Goal: Ask a question

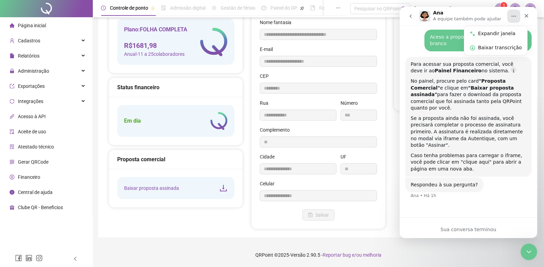
scroll to position [100, 0]
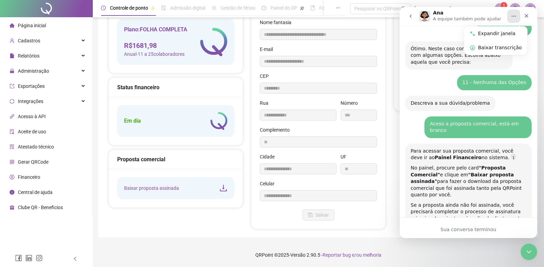
click at [528, 203] on div "Para acessar sua proposta comercial, você deve ir ao Painel Financeiro no siste…" at bounding box center [468, 203] width 127 height 120
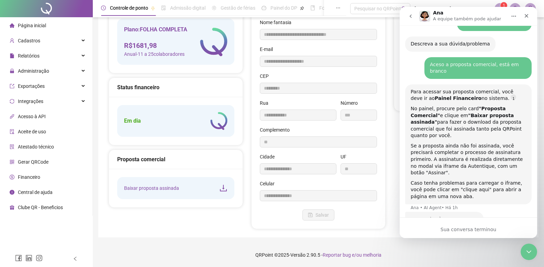
scroll to position [186, 0]
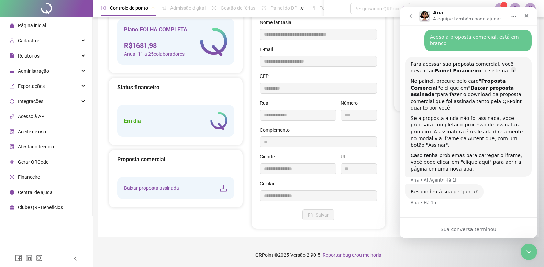
click at [432, 198] on div "👋Olá! O que te traz aqui hoje? Ana • Há 1h Já sou cliente PORTAL • Há 1h Ótimo.…" at bounding box center [469, 32] width 138 height 363
click at [433, 209] on div "👋Olá! O que te traz aqui hoje? Ana • Há 1h Já sou cliente PORTAL • Há 1h Ótimo.…" at bounding box center [469, 32] width 138 height 363
click at [429, 184] on div "Respondeu à sua pergunta? Ana • Há 1h" at bounding box center [444, 191] width 78 height 15
click at [444, 217] on div "👋Olá! O que te traz aqui hoje? Ana • Há 1h Já sou cliente PORTAL • Há 1h Ótimo.…" at bounding box center [469, 36] width 138 height 369
click at [444, 199] on div "👋Olá! O que te traz aqui hoje? Ana • Há 1h Já sou cliente PORTAL • Há 1h Ótimo.…" at bounding box center [469, 32] width 138 height 363
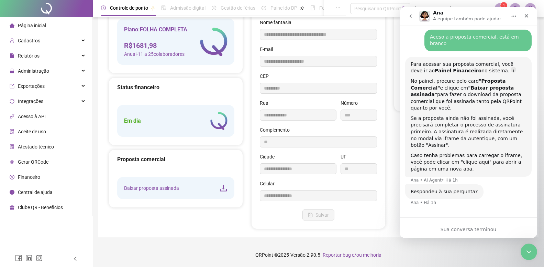
click at [452, 163] on div "Para acessar sua proposta comercial, você deve ir ao Painel Financeiro no siste…" at bounding box center [468, 120] width 127 height 127
click at [428, 199] on div "👋Olá! O que te traz aqui hoje? Ana • Há 1h Já sou cliente PORTAL • Há 1h Ótimo.…" at bounding box center [469, 32] width 138 height 363
click at [492, 43] on div "Aceso a proposta comercial, está em branco PORTAL • Há 1h" at bounding box center [478, 41] width 107 height 22
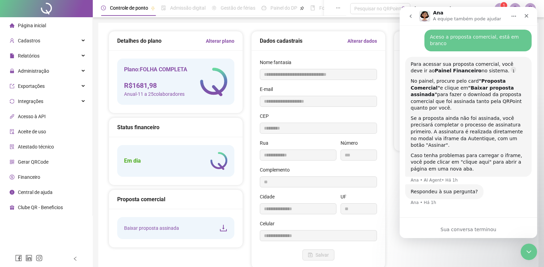
click at [222, 226] on icon "download" at bounding box center [223, 228] width 8 height 8
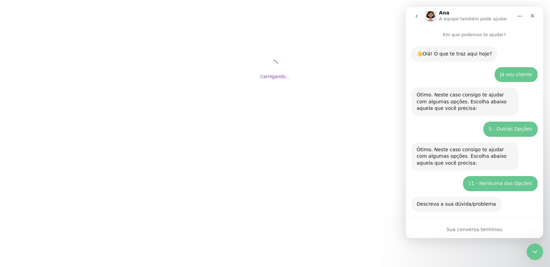
scroll to position [163, 0]
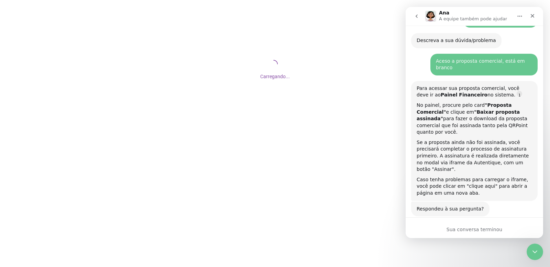
click at [464, 230] on div "Sua conversa terminou" at bounding box center [475, 229] width 138 height 7
click at [416, 18] on icon "go back" at bounding box center [417, 16] width 6 height 6
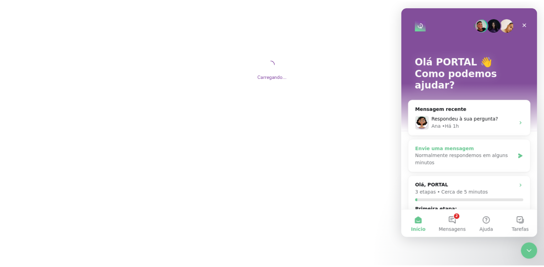
scroll to position [0, 0]
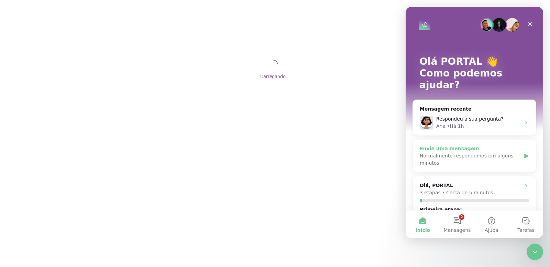
click at [457, 152] on div "Normalmente respondemos em alguns minutos" at bounding box center [470, 159] width 101 height 14
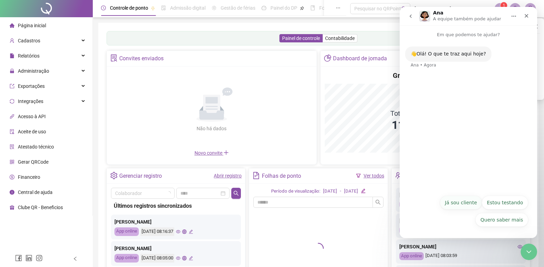
click at [473, 204] on button "Já sou cliente" at bounding box center [461, 202] width 42 height 14
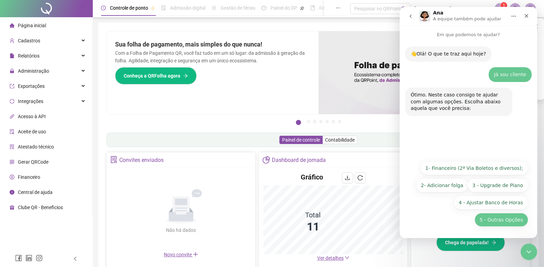
click at [501, 221] on button "5 - Outras Opções" at bounding box center [502, 220] width 54 height 14
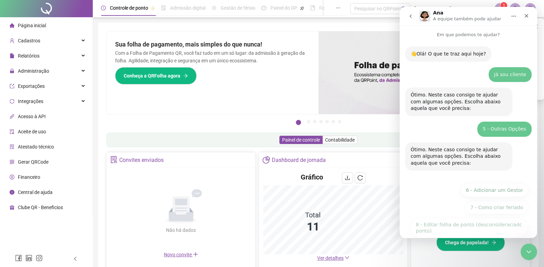
scroll to position [63, 0]
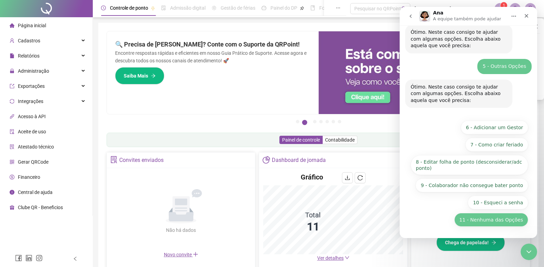
click at [502, 218] on button "11 - Nenhuma das Opções" at bounding box center [492, 220] width 74 height 14
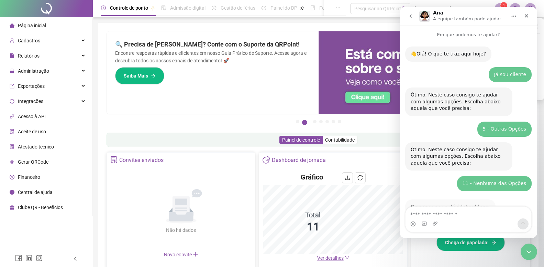
scroll to position [20, 0]
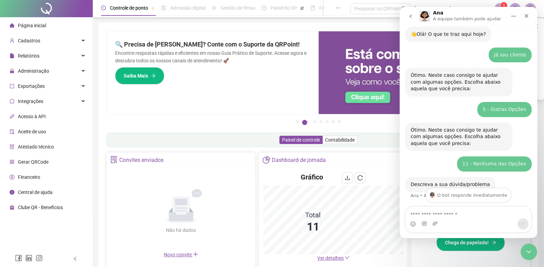
click at [450, 217] on textarea "Envie uma mensagem..." at bounding box center [469, 212] width 126 height 12
type textarea "*"
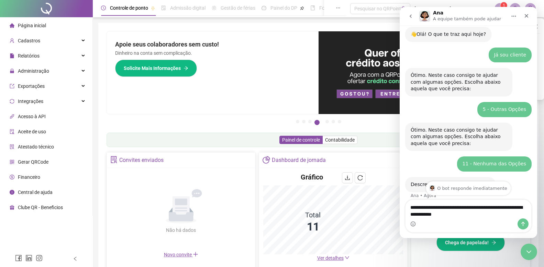
click at [447, 214] on textarea "**********" at bounding box center [469, 208] width 126 height 19
click at [446, 214] on textarea "**********" at bounding box center [469, 208] width 126 height 19
type textarea "**********"
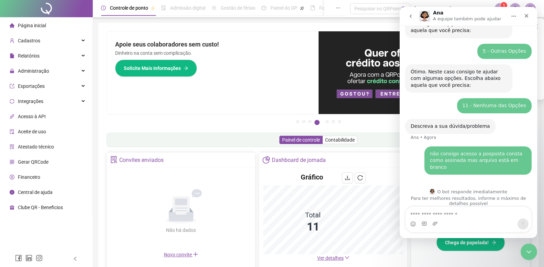
scroll to position [47, 0]
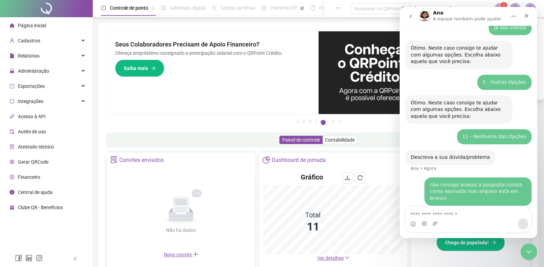
click at [35, 176] on span "Financeiro" at bounding box center [29, 177] width 22 height 6
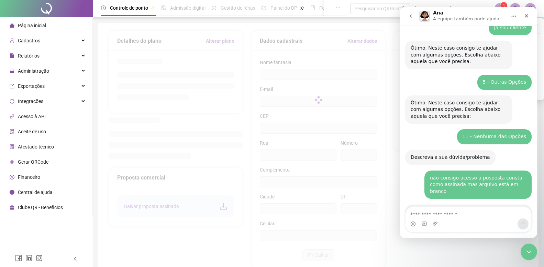
scroll to position [1, 0]
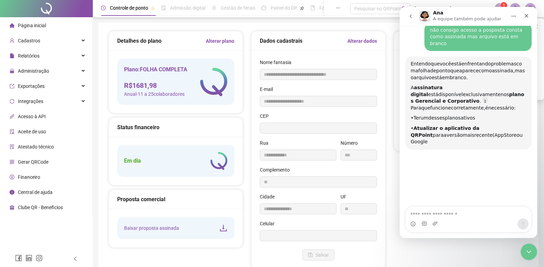
type input "**********"
type input "***"
type input "**"
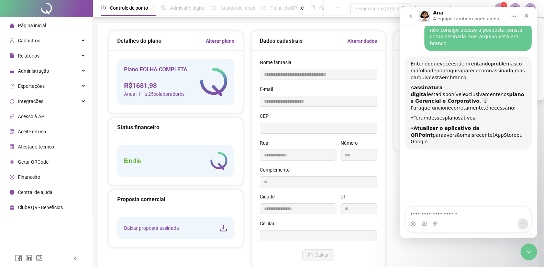
type input "**********"
type input "**"
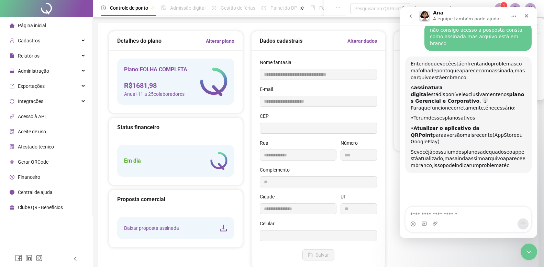
type input "*********"
type input "**********"
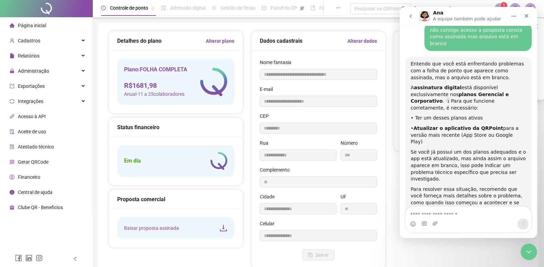
scroll to position [208, 0]
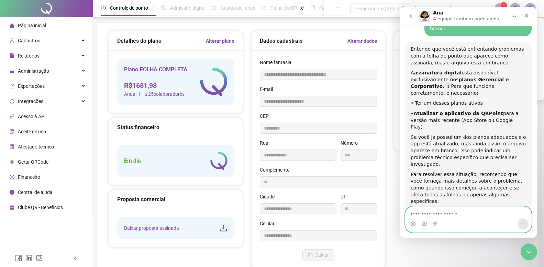
click at [435, 209] on textarea "Envie uma mensagem..." at bounding box center [469, 212] width 126 height 12
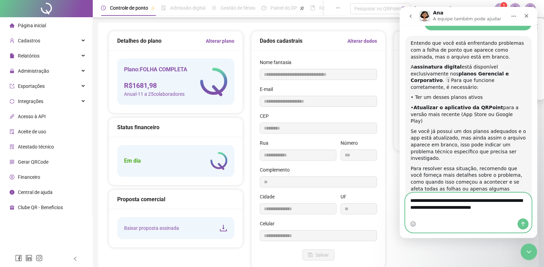
type textarea "**********"
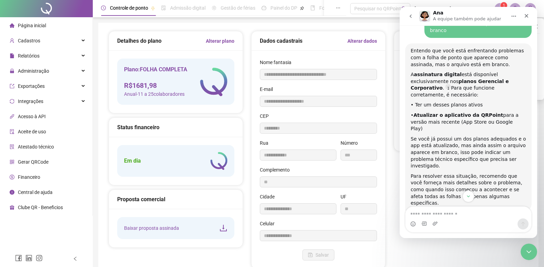
scroll to position [294, 0]
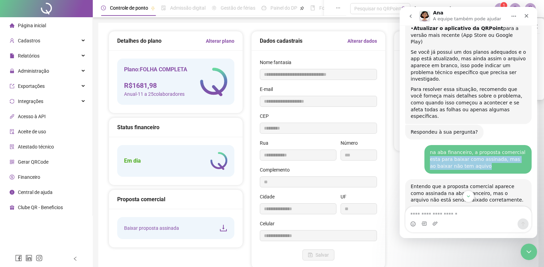
drag, startPoint x: 511, startPoint y: 121, endPoint x: 513, endPoint y: 130, distance: 9.5
click at [513, 149] on div "na aba financeiro, a proposta comercial esta para baixar como assinada, mas ao …" at bounding box center [478, 159] width 96 height 20
copy div "esta para baixar como assinada, mas ao baixar não tem aquivo"
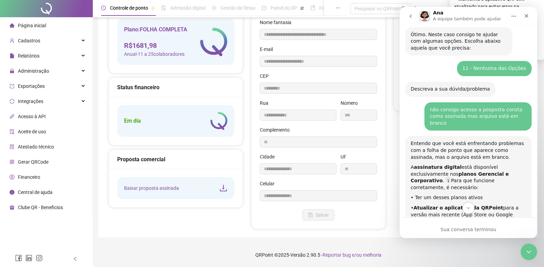
scroll to position [375, 0]
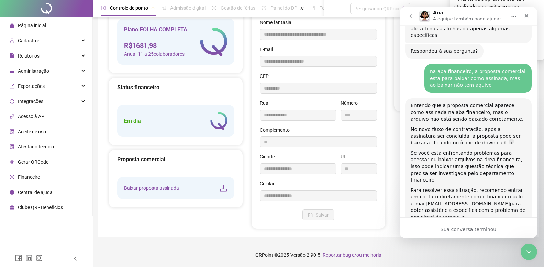
click at [431, 241] on div "Ana • Há 4min" at bounding box center [426, 243] width 31 height 4
click at [439, 225] on div "Respondeu à sua pergunta? Ana • Há 4min" at bounding box center [468, 240] width 127 height 30
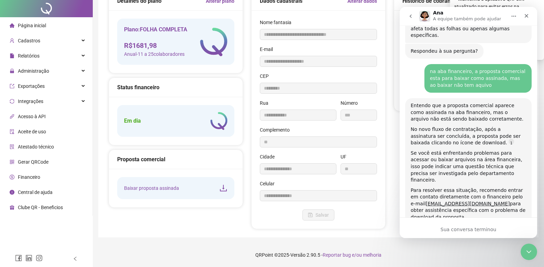
scroll to position [0, 0]
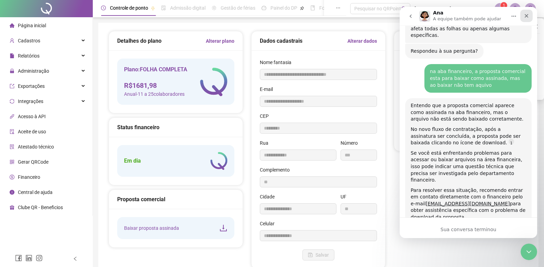
click at [529, 13] on icon "Fechar" at bounding box center [527, 16] width 6 height 6
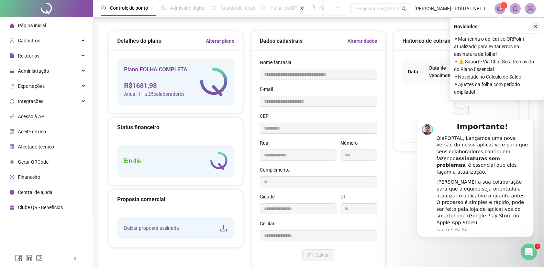
click at [535, 27] on icon "close" at bounding box center [536, 26] width 5 height 5
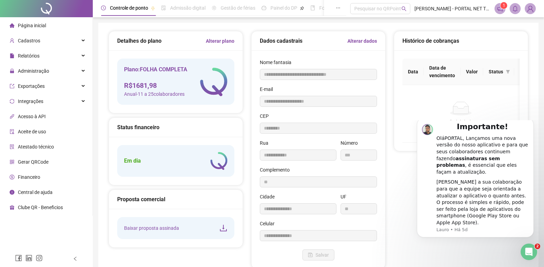
scroll to position [372, 0]
click at [39, 30] on div "Página inicial" at bounding box center [28, 26] width 36 height 14
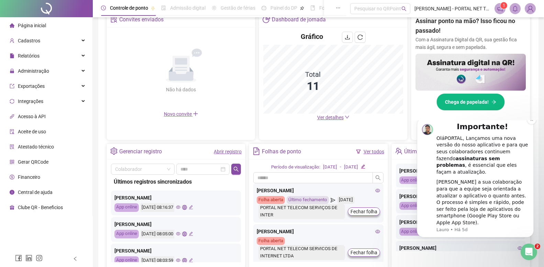
scroll to position [181, 0]
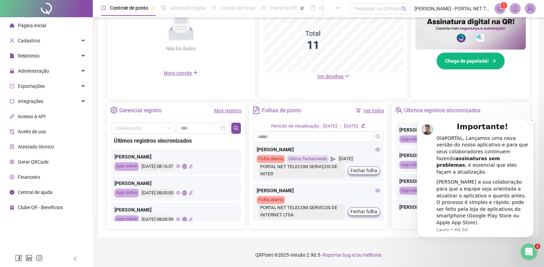
click at [475, 186] on div "[PERSON_NAME] a sua colaboração para que a equipe seja orientada a atualizar o …" at bounding box center [483, 201] width 92 height 47
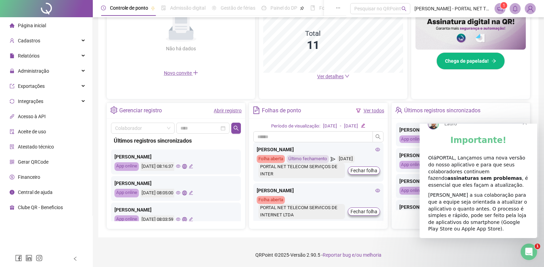
scroll to position [0, 0]
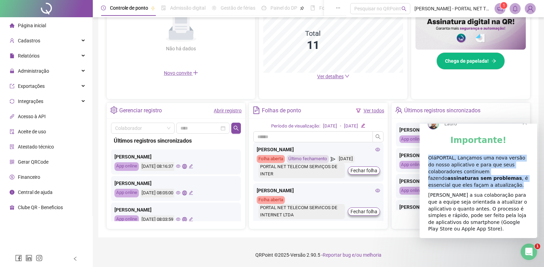
drag, startPoint x: 428, startPoint y: 170, endPoint x: 514, endPoint y: 191, distance: 88.7
click at [514, 188] on div "OláPORTAL, Lançamos uma nova versão do nosso aplicativo e para que seus colabor…" at bounding box center [478, 171] width 100 height 34
copy div "OláPORTAL, Lançamos uma nova versão do nosso aplicativo e para que seus colabor…"
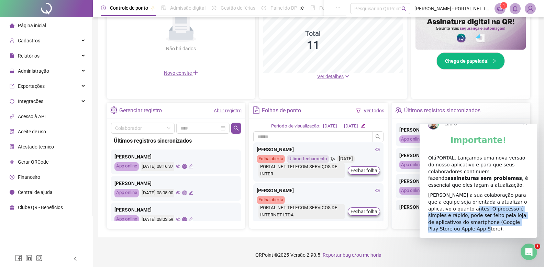
drag, startPoint x: 442, startPoint y: 217, endPoint x: 520, endPoint y: 227, distance: 78.4
click at [520, 227] on div "[PERSON_NAME] a sua colaboração para que a equipe seja orientada a atualizar o …" at bounding box center [478, 211] width 100 height 41
copy div "O processo é simples e rápido, pode ser feito pela loja de aplicativos do smart…"
